Goal: Task Accomplishment & Management: Complete application form

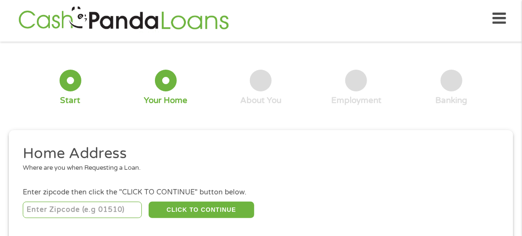
click at [91, 212] on input "number" at bounding box center [82, 210] width 119 height 16
type input "63640"
select select "[US_STATE]"
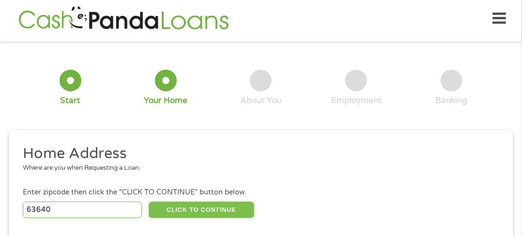
click at [185, 209] on button "CLICK TO CONTINUE" at bounding box center [201, 210] width 105 height 16
type input "63640"
type input "[GEOGRAPHIC_DATA]"
click at [185, 209] on button "CLICK TO CONTINUE" at bounding box center [201, 210] width 105 height 16
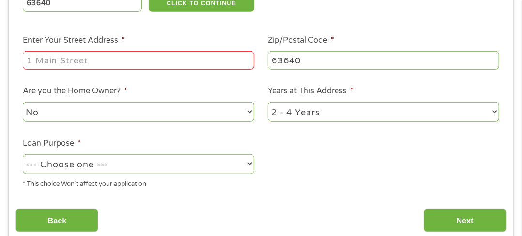
click at [232, 69] on input "Enter Your Street Address *" at bounding box center [138, 60] width 231 height 18
type input "[STREET_ADDRESS]"
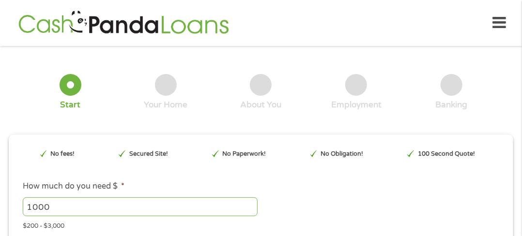
click at [491, 20] on div "Home Get Loan Offer How it works FAQs Blog Cash Loans Quick Loans Online Loans …" at bounding box center [260, 23] width 490 height 30
click at [500, 20] on icon at bounding box center [500, 23] width 14 height 24
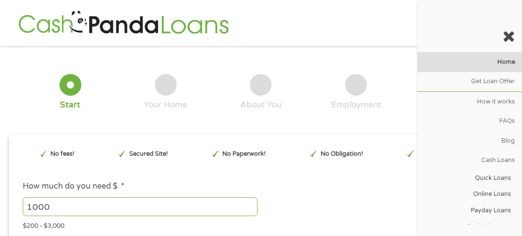
click at [494, 64] on link "Home" at bounding box center [469, 61] width 105 height 19
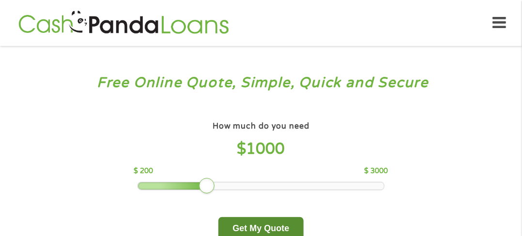
click at [236, 220] on button "Get My Quote" at bounding box center [260, 228] width 85 height 23
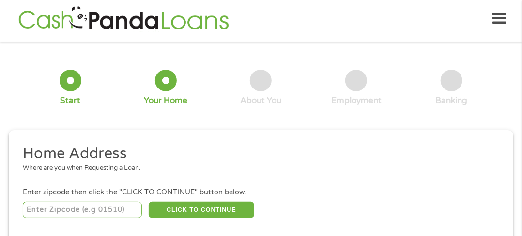
click at [138, 209] on input "number" at bounding box center [82, 210] width 119 height 16
type input "63640"
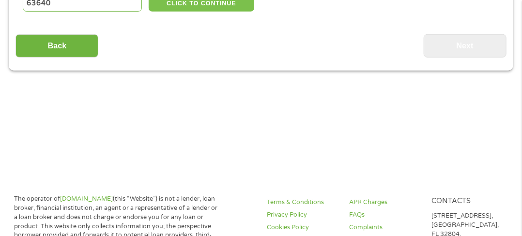
click at [207, 7] on button "CLICK TO CONTINUE" at bounding box center [201, 3] width 105 height 16
type input "63640"
type input "[GEOGRAPHIC_DATA]"
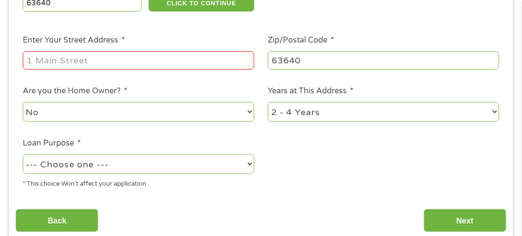
click at [175, 56] on input "Enter Your Street Address *" at bounding box center [138, 60] width 231 height 18
type input "[STREET_ADDRESS]"
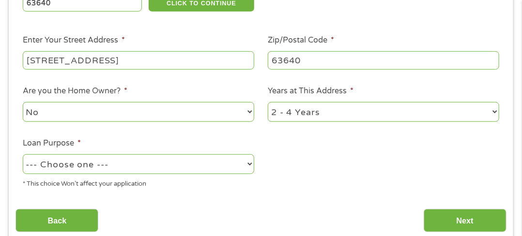
click at [137, 165] on select "--- Choose one --- Pay Bills Debt Consolidation Home Improvement Major Purchase…" at bounding box center [138, 164] width 231 height 20
select select "paybills"
click at [23, 155] on select "--- Choose one --- Pay Bills Debt Consolidation Home Improvement Major Purchase…" at bounding box center [138, 164] width 231 height 20
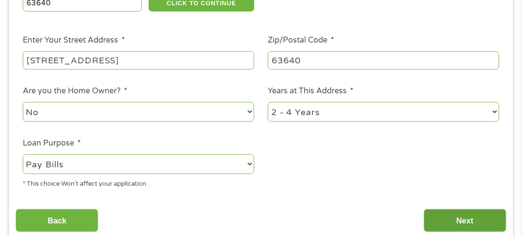
click at [441, 213] on input "Next" at bounding box center [465, 221] width 83 height 24
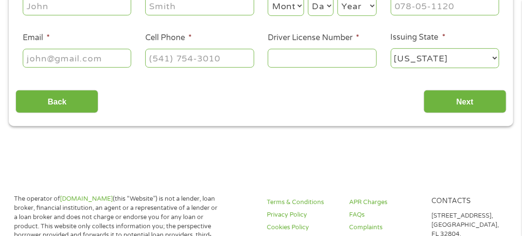
click at [441, 213] on p "1317 Edgewater Dr #820, Orlando, FL 32804." at bounding box center [466, 226] width 71 height 28
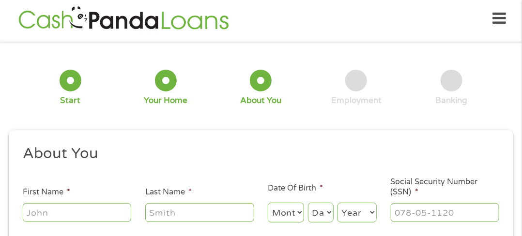
scroll to position [4, 4]
click at [103, 210] on input "First Name *" at bounding box center [77, 212] width 109 height 18
type input "Josie"
type input "Crump"
type input "crumpj129@gmail.com"
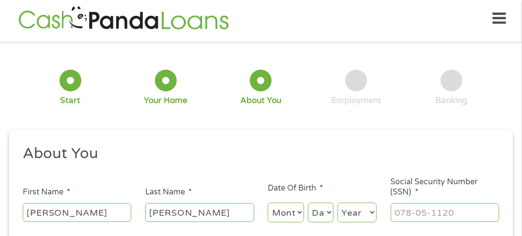
type input "(805) 978-6438"
drag, startPoint x: 303, startPoint y: 210, endPoint x: 278, endPoint y: 90, distance: 122.6
click at [278, 90] on form "1 Start 2 Your Home 3 About You 4 Employment 5 Banking 6 This field is hidden w…" at bounding box center [261, 191] width 504 height 285
select select "5"
click at [268, 203] on select "Month 1 2 3 4 5 6 7 8 9 10 11 12" at bounding box center [286, 213] width 36 height 20
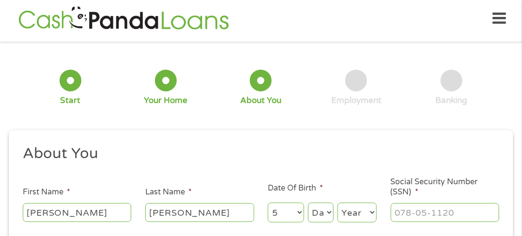
click at [321, 209] on select "Day 1 2 3 4 5 6 7 8 9 10 11 12 13 14 15 16 17 18 19 20 21 22 23 24 25 26 27 28 …" at bounding box center [321, 213] width 26 height 20
select select "8"
click at [308, 203] on select "Day 1 2 3 4 5 6 7 8 9 10 11 12 13 14 15 16 17 18 19 20 21 22 23 24 25 26 27 28 …" at bounding box center [321, 213] width 26 height 20
click at [364, 211] on select "Year 2007 2006 2005 2004 2003 2002 2001 2000 1999 1998 1997 1996 1995 1994 1993…" at bounding box center [356, 213] width 39 height 20
select select "1971"
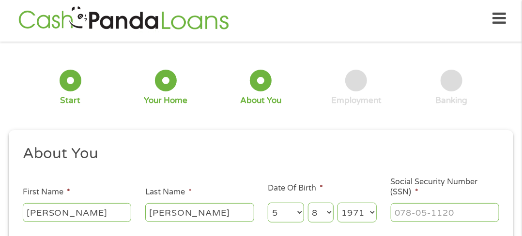
click at [337, 203] on select "Year 2007 2006 2005 2004 2003 2002 2001 2000 1999 1998 1997 1996 1995 1994 1993…" at bounding box center [356, 213] width 39 height 20
click at [409, 213] on input "___-__-____" at bounding box center [445, 212] width 109 height 18
type input "550-43-0127"
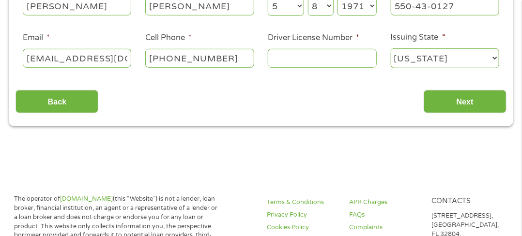
click at [364, 57] on input "Driver License Number *" at bounding box center [322, 58] width 109 height 18
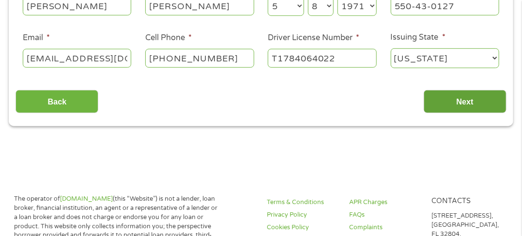
type input "T1784064022"
click at [466, 97] on input "Next" at bounding box center [465, 102] width 83 height 24
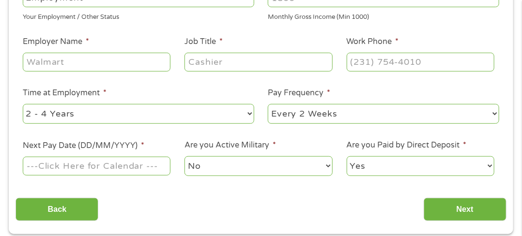
click at [466, 97] on li "Pay Frequency * --- Choose one --- Every 2 Weeks Every Week Monthly Semi-Monthly" at bounding box center [383, 106] width 245 height 38
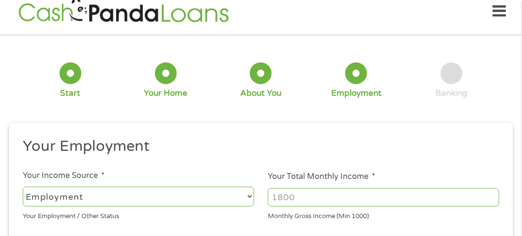
scroll to position [4, 0]
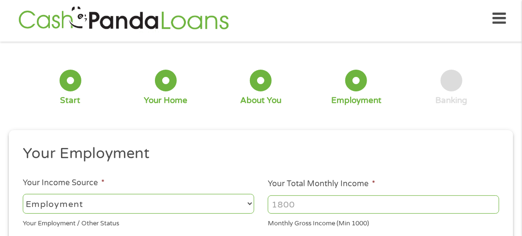
click at [249, 204] on select "--- Choose one --- Employment Self Employed Benefits" at bounding box center [138, 204] width 231 height 20
select select "benefits"
click at [23, 194] on select "--- Choose one --- Employment Self Employed Benefits" at bounding box center [138, 204] width 231 height 20
type input "Other"
type input "(805) 978-6438"
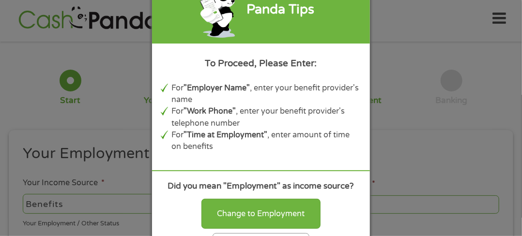
click at [386, 131] on div "Panda Tips To Proceed, Please Enter: For "Employer Name" , enter your benefit p…" at bounding box center [261, 118] width 522 height 236
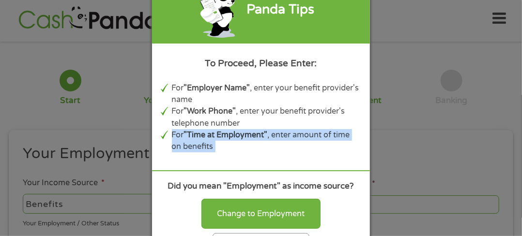
click at [386, 131] on div "Panda Tips To Proceed, Please Enter: For "Employer Name" , enter your benefit p…" at bounding box center [261, 118] width 522 height 236
click at [393, 134] on div "Panda Tips To Proceed, Please Enter: For "Employer Name" , enter your benefit p…" at bounding box center [261, 118] width 522 height 236
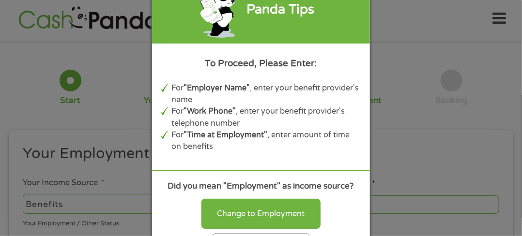
click at [419, 150] on div "Panda Tips To Proceed, Please Enter: For "Employer Name" , enter your benefit p…" at bounding box center [261, 118] width 522 height 236
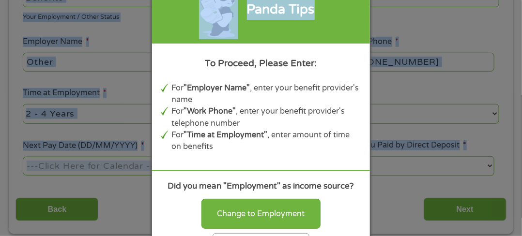
drag, startPoint x: 364, startPoint y: 13, endPoint x: 10, endPoint y: -17, distance: 355.5
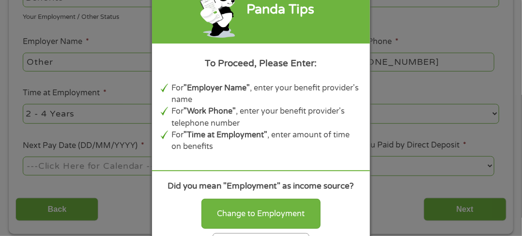
click at [484, 207] on div "Panda Tips To Proceed, Please Enter: For "Employer Name" , enter your benefit p…" at bounding box center [261, 118] width 522 height 236
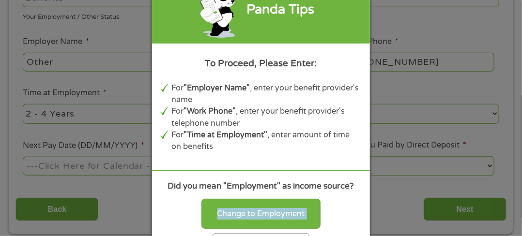
click at [484, 207] on div "Panda Tips To Proceed, Please Enter: For "Employer Name" , enter your benefit p…" at bounding box center [261, 118] width 522 height 236
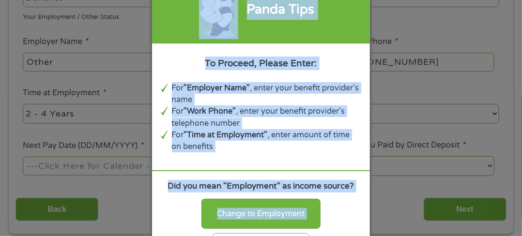
drag, startPoint x: 484, startPoint y: 207, endPoint x: 529, endPoint y: 154, distance: 69.4
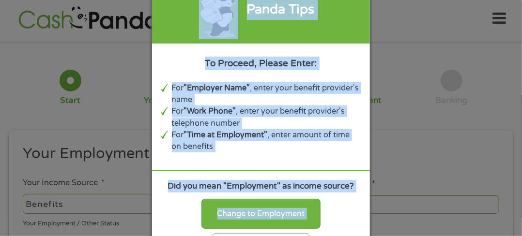
click at [430, 209] on div "Panda Tips To Proceed, Please Enter: For "Employer Name" , enter your benefit p…" at bounding box center [261, 118] width 522 height 236
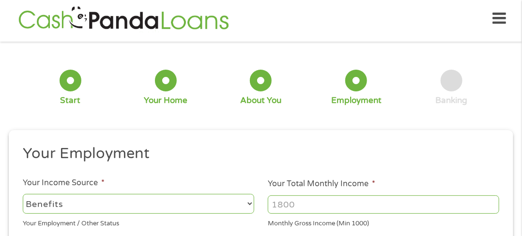
click at [327, 208] on input "Your Total Monthly Income *" at bounding box center [383, 205] width 231 height 18
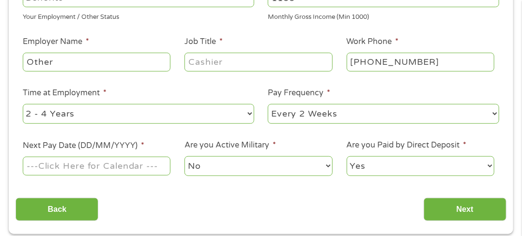
type input "1100"
click at [152, 57] on input "Other" at bounding box center [97, 62] width 148 height 18
click at [154, 61] on input "Other" at bounding box center [97, 62] width 148 height 18
type input "O"
type input "social security"
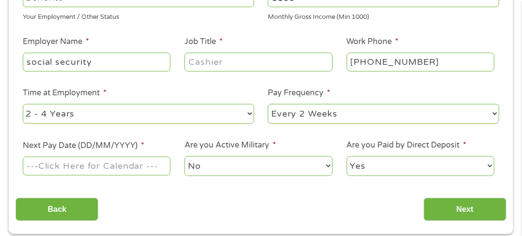
click at [212, 62] on input "Job Title *" at bounding box center [258, 62] width 148 height 18
type input "na"
click at [245, 113] on select "--- Choose one --- 1 Year or less 1 - 2 Years 2 - 4 Years Over 4 Years" at bounding box center [138, 114] width 231 height 20
select select "12months"
click at [23, 105] on select "--- Choose one --- 1 Year or less 1 - 2 Years 2 - 4 Years Over 4 Years" at bounding box center [138, 114] width 231 height 20
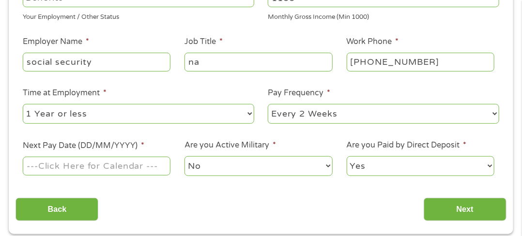
click at [143, 151] on label "Next Pay Date (DD/MM/YYYY) *" at bounding box center [83, 146] width 121 height 10
click at [143, 157] on input "Next Pay Date (DD/MM/YYYY) *" at bounding box center [97, 166] width 148 height 18
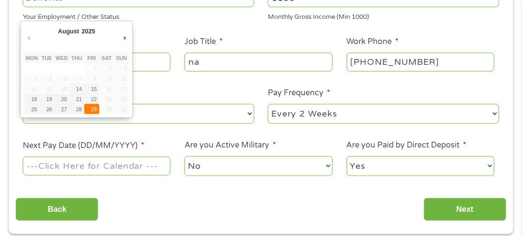
type input "29/08/2025"
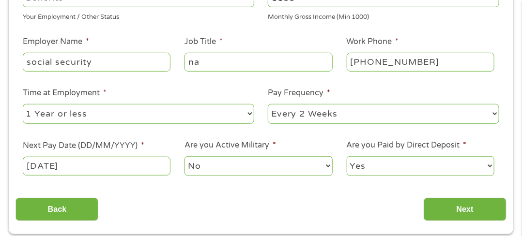
click at [497, 114] on select "--- Choose one --- Every 2 Weeks Every Week Monthly Semi-Monthly" at bounding box center [383, 114] width 231 height 20
select select "monthly"
click at [268, 105] on select "--- Choose one --- Every 2 Weeks Every Week Monthly Semi-Monthly" at bounding box center [383, 114] width 231 height 20
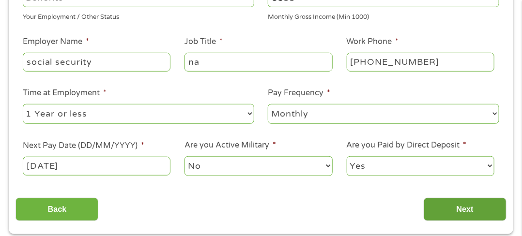
click at [457, 206] on input "Next" at bounding box center [465, 210] width 83 height 24
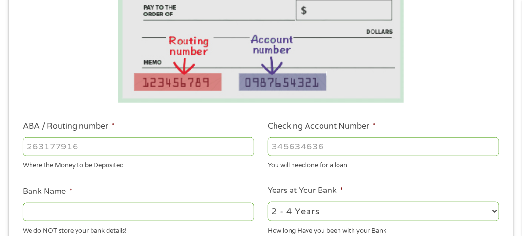
click at [211, 142] on input "ABA / Routing number *" at bounding box center [138, 146] width 231 height 18
type input "081918425"
type input "FIRST STATE COMMUNITY BANK"
type input "081918425"
click at [334, 145] on input "Checking Account Number *" at bounding box center [383, 146] width 231 height 18
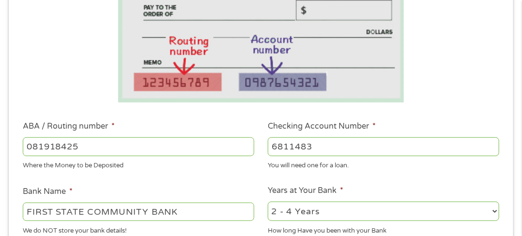
scroll to position [417, 0]
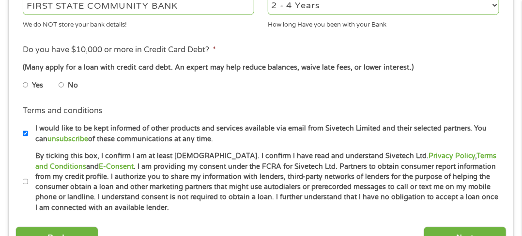
type input "6811483"
click at [62, 86] on input "No" at bounding box center [62, 84] width 6 height 15
radio input "true"
click at [24, 182] on input "By ticking this box, I confirm I am at least 18 years old. I confirm I have rea…" at bounding box center [26, 181] width 6 height 15
checkbox input "true"
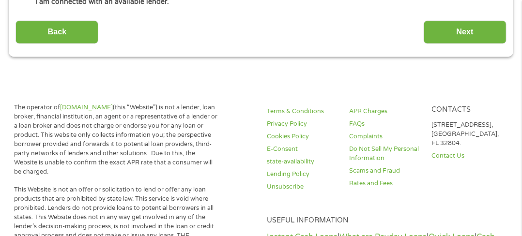
scroll to position [623, 0]
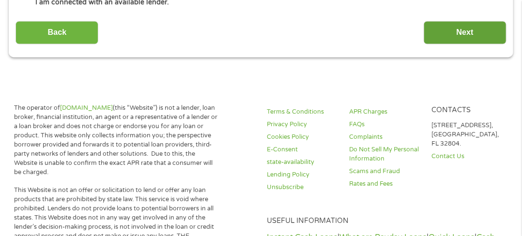
click at [472, 36] on input "Next" at bounding box center [465, 33] width 83 height 24
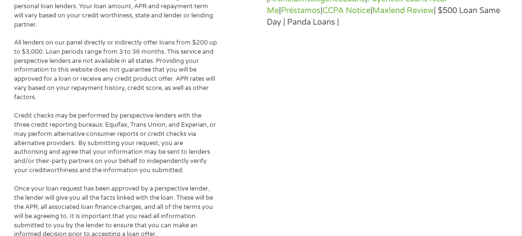
click at [472, 36] on div "Terms & Conditions Privacy Policy Cookies Policy E-Consent state-availability L…" at bounding box center [384, 203] width 247 height 841
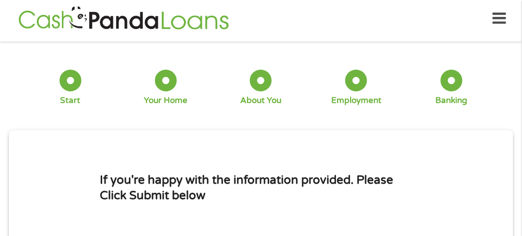
scroll to position [211, 0]
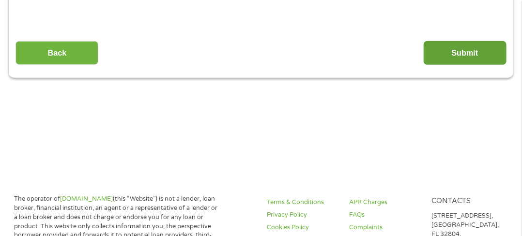
click at [470, 51] on input "Submit" at bounding box center [465, 53] width 83 height 24
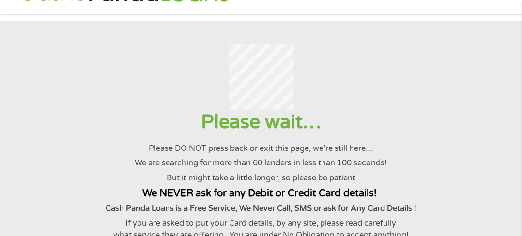
scroll to position [0, 0]
